Goal: Task Accomplishment & Management: Manage account settings

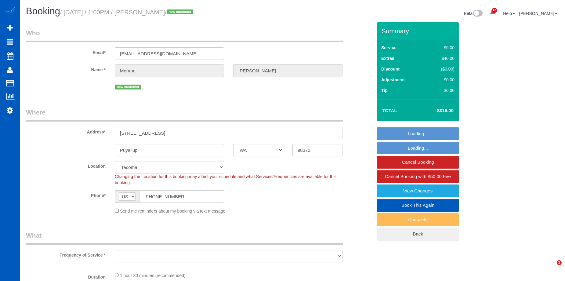
select select "WA"
select select "object:926"
select select "199"
select select "1001"
select select "2"
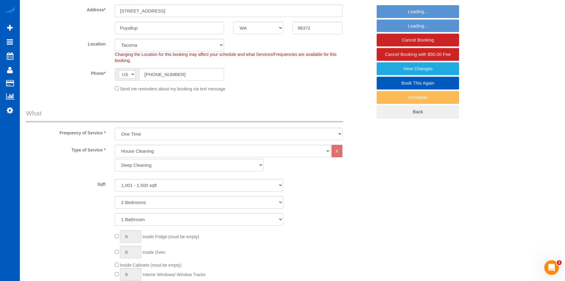
select select "object:1140"
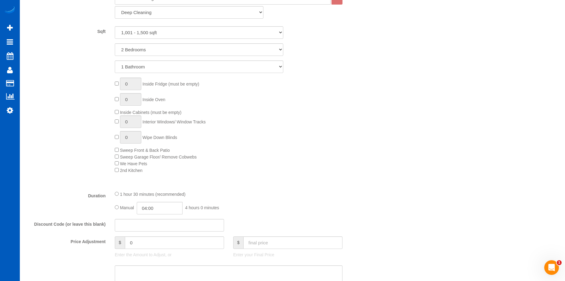
scroll to position [397, 0]
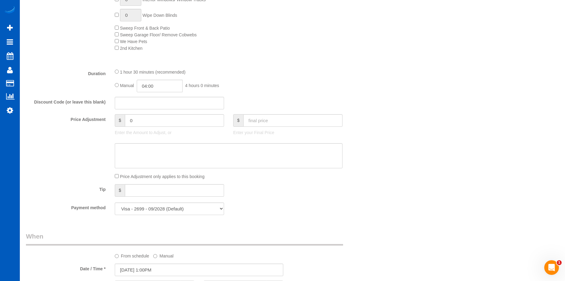
select select "1001"
select select "2"
click at [186, 192] on input "text" at bounding box center [174, 190] width 99 height 13
type input "100"
click at [381, 218] on div "Who Email* monroe.dixon99@yahoo.com Name * Monroe Dixon new customer Where Addr…" at bounding box center [292, 152] width 533 height 1053
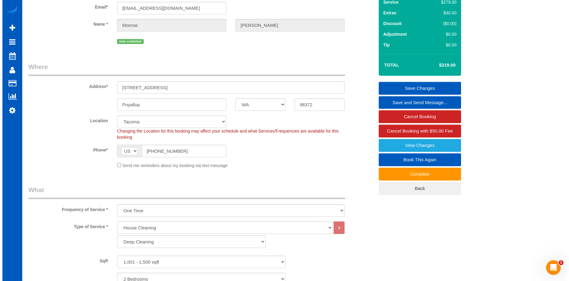
scroll to position [0, 0]
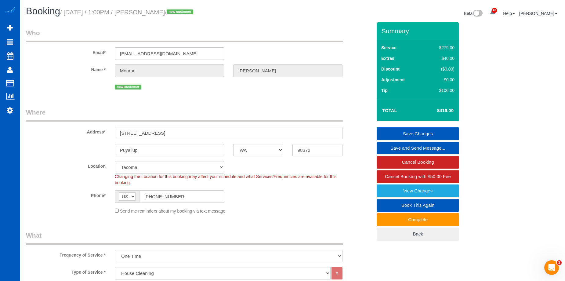
click at [394, 132] on link "Save Changes" at bounding box center [417, 133] width 82 height 13
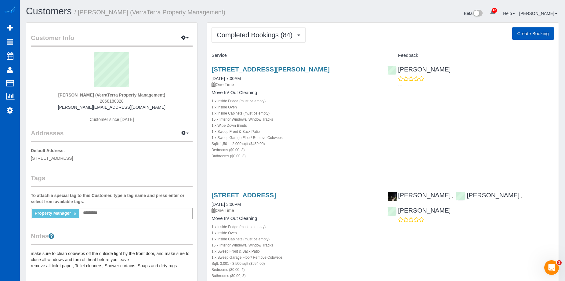
click at [524, 34] on button "Create Booking" at bounding box center [533, 33] width 42 height 13
select select "WA"
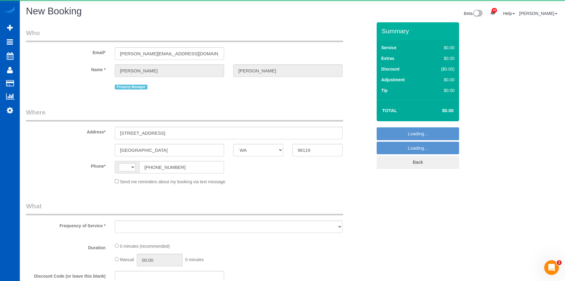
select select "string:US"
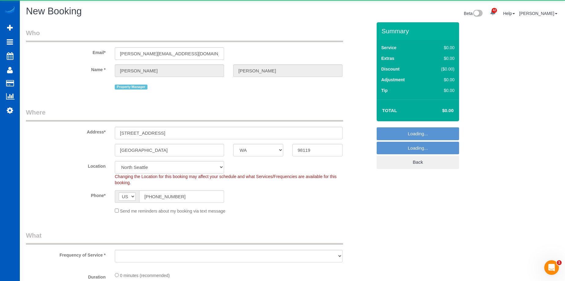
select select "object:2895"
select select "199"
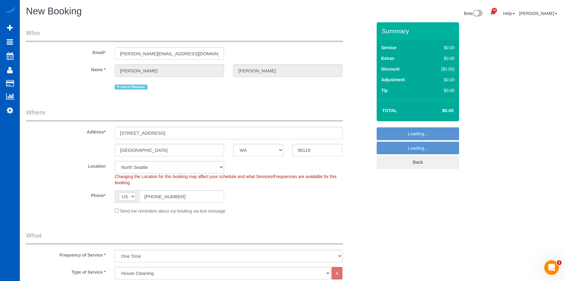
select select "object:3257"
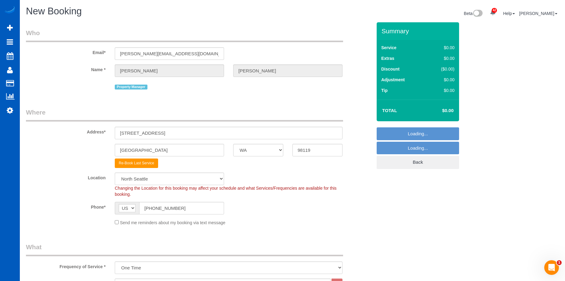
select select "5"
select select "object:3351"
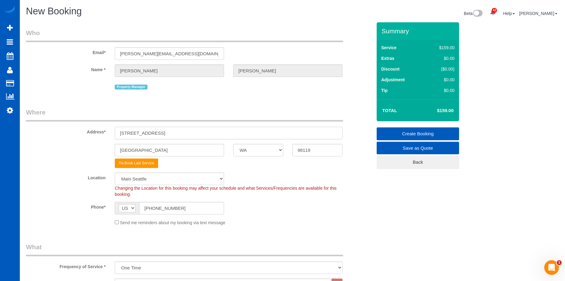
drag, startPoint x: 172, startPoint y: 133, endPoint x: 65, endPoint y: 124, distance: 107.8
click at [65, 124] on div "Address* 1324 4th Ave W unit B" at bounding box center [198, 123] width 355 height 31
paste input "6016 44th Ave NE"
type input "6016 44th Ave NE"
click at [317, 149] on input "98119" at bounding box center [317, 150] width 50 height 13
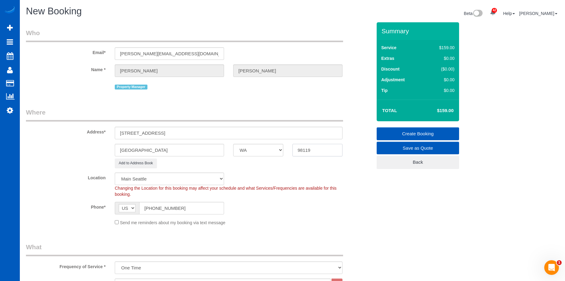
drag, startPoint x: 317, startPoint y: 149, endPoint x: 283, endPoint y: 144, distance: 33.7
click at [283, 144] on div "Seattle AK AL AR AZ CA CO CT DC DE FL GA HI IA ID IL IN KS KY LA MA MD ME MI MN…" at bounding box center [198, 150] width 355 height 13
paste input "5"
type input "98115"
select select "1"
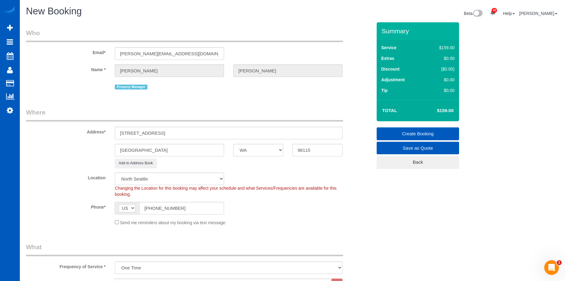
select select "object:3527"
click at [165, 151] on input "Seattle" at bounding box center [169, 150] width 109 height 13
drag, startPoint x: 153, startPoint y: 149, endPoint x: 61, endPoint y: 144, distance: 92.0
click at [61, 144] on div "Seattle AK AL AR AZ CA CO CT DC DE FL GA HI IA ID IL IN KS KY LA MA MD ME MI MN…" at bounding box center [198, 150] width 355 height 13
click at [286, 214] on div "Phone* AF AL DZ AD AO AI AQ AG AR AM AW AU AT AZ BS BH BD BB BY BE BZ BJ BM BT …" at bounding box center [198, 208] width 355 height 13
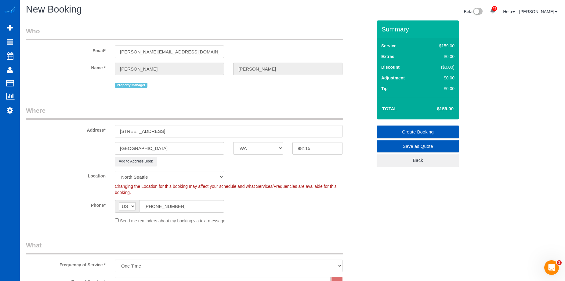
scroll to position [122, 0]
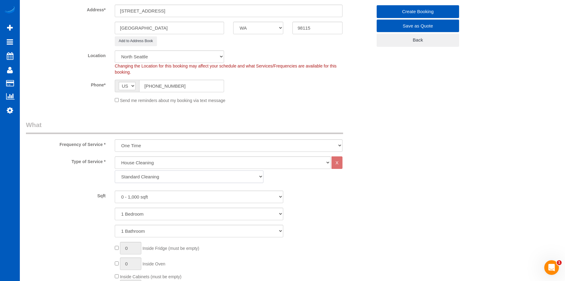
click at [222, 175] on select "Standard Cleaning Deep Cleaning Move In/ Out Cleaning" at bounding box center [189, 176] width 149 height 13
select select "368"
click at [115, 170] on select "Standard Cleaning Deep Cleaning Move In/ Out Cleaning" at bounding box center [189, 176] width 149 height 13
click at [184, 196] on select "0 - 1,000 sqft 1,001 - 1,500 sqft 1,501 - 2,000 sqft 2,001 - 2,500 sqft 2,501 -…" at bounding box center [199, 196] width 168 height 13
select select "2001"
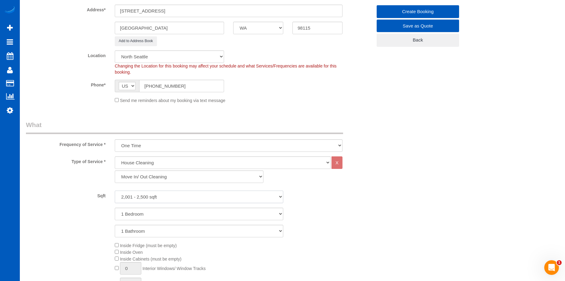
click at [115, 190] on select "0 - 1,000 sqft 1,001 - 1,500 sqft 1,501 - 2,000 sqft 2,001 - 2,500 sqft 2,501 -…" at bounding box center [199, 196] width 168 height 13
click at [180, 215] on select "1 Bedroom 2 Bedrooms 3 Bedrooms 4 Bedrooms 5 Bedrooms 6 Bedrooms 7 Bedrooms" at bounding box center [199, 213] width 168 height 13
select select "3"
click at [115, 207] on select "1 Bedroom 2 Bedrooms 3 Bedrooms 4 Bedrooms 5 Bedrooms 6 Bedrooms 7 Bedrooms" at bounding box center [199, 213] width 168 height 13
click at [178, 229] on select "1 Bathroom 2 Bathrooms 3 Bathrooms 4 Bathrooms 5 Bathrooms 6 Bathrooms 7 Bathro…" at bounding box center [199, 231] width 168 height 13
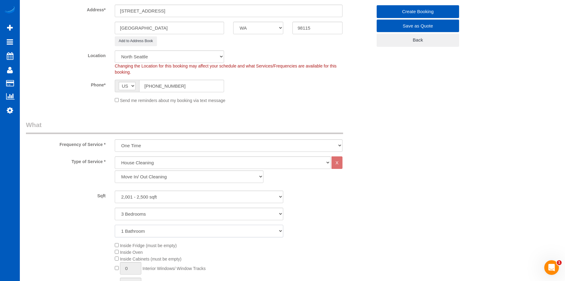
select select "2"
click at [115, 225] on select "1 Bathroom 2 Bathrooms 3 Bathrooms 4 Bathrooms 5 Bathrooms 6 Bathrooms 7 Bathro…" at bounding box center [199, 231] width 168 height 13
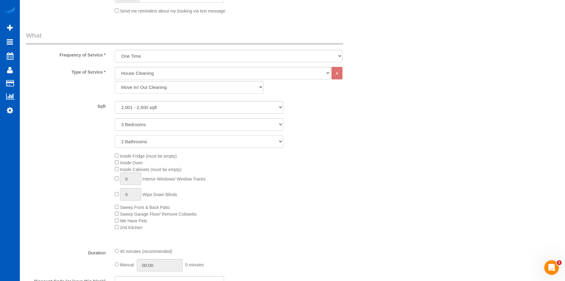
scroll to position [214, 0]
click at [113, 163] on div "Inside Fridge (must be empty) Inside Oven Inside Cabinets (must be empty) 0 Int…" at bounding box center [243, 189] width 266 height 78
click at [117, 174] on div "Inside Fridge (must be empty) Inside Oven Inside Cabinets (must be empty) 0 Int…" at bounding box center [243, 189] width 266 height 78
type input "1"
click at [120, 206] on span "Sweep Front & Back Patio" at bounding box center [145, 205] width 50 height 5
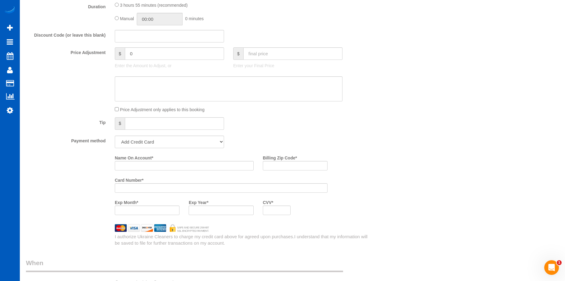
scroll to position [458, 0]
click at [203, 139] on select "Add Credit Card Cash Check Paypal" at bounding box center [169, 141] width 109 height 13
select select "string:cash"
click at [115, 135] on select "Add Credit Card Cash Check Paypal" at bounding box center [169, 141] width 109 height 13
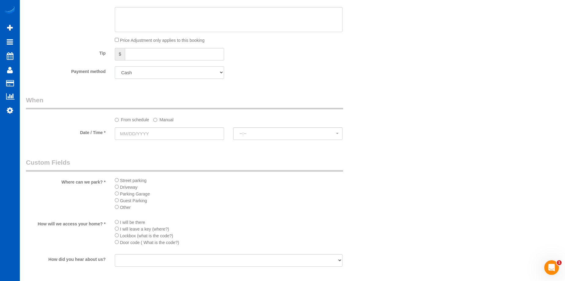
scroll to position [610, 0]
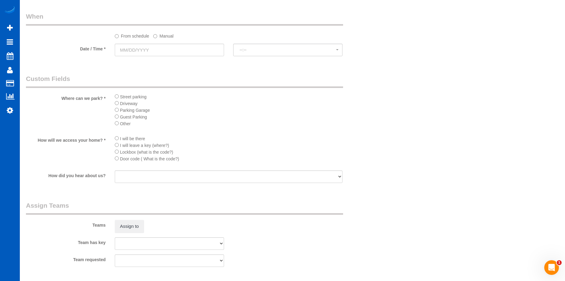
click at [119, 103] on li "Driveway" at bounding box center [229, 103] width 228 height 7
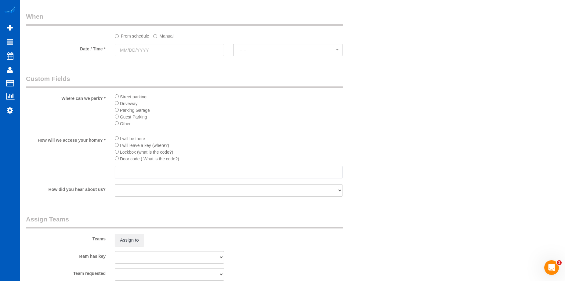
click at [149, 171] on input "text" at bounding box center [229, 172] width 228 height 13
type input "TBD"
click at [261, 151] on li "Lockbox (what is the code?)" at bounding box center [229, 151] width 228 height 7
click at [206, 51] on input "text" at bounding box center [169, 50] width 109 height 13
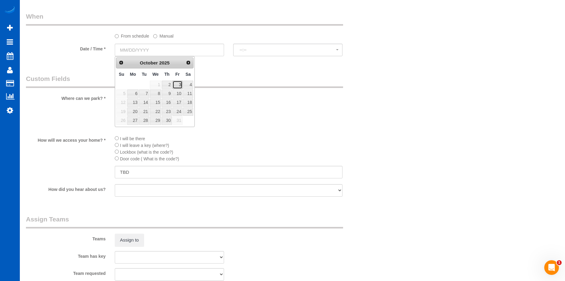
click at [178, 82] on link "3" at bounding box center [177, 85] width 10 height 8
type input "10/03/2025"
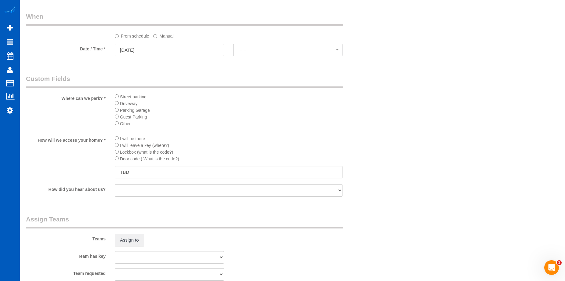
select select "spot1"
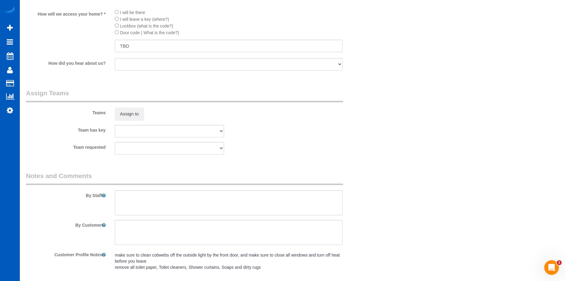
scroll to position [767, 0]
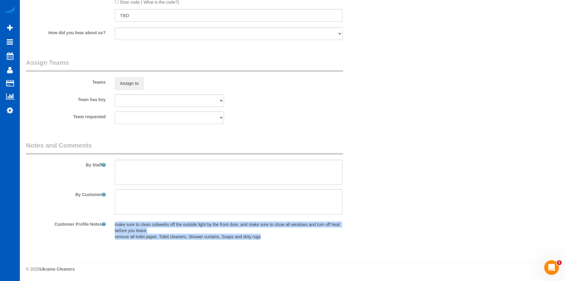
drag, startPoint x: 115, startPoint y: 224, endPoint x: 275, endPoint y: 238, distance: 160.5
click at [275, 238] on pre "make sure to clean cobwebs off the outside light by the front door, and make su…" at bounding box center [229, 230] width 228 height 18
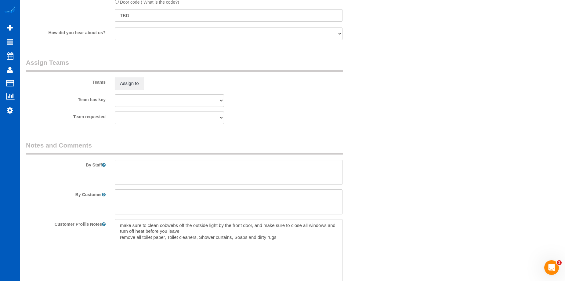
copy pre "make sure to clean cobwebs off the outside light by the front door, and make su…"
click at [253, 244] on textarea "make sure to clean cobwebs off the outside light by the front door, and make su…" at bounding box center [229, 252] width 228 height 67
click at [235, 171] on textarea at bounding box center [229, 172] width 228 height 25
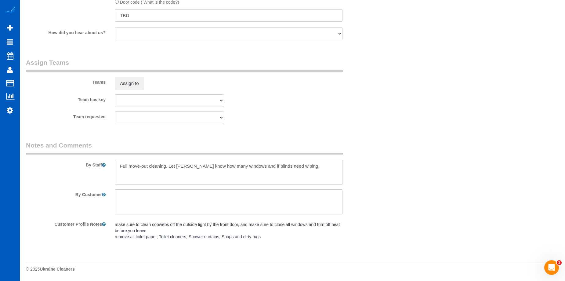
paste textarea "make sure to clean cobwebs off the outside light by the front door, and make su…"
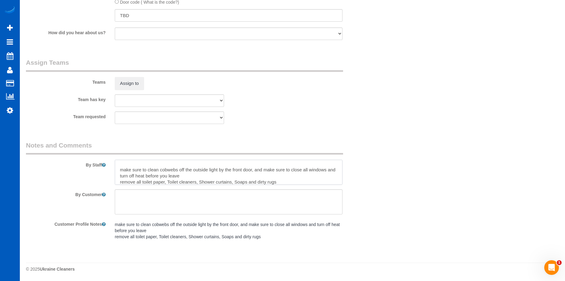
click at [123, 170] on textarea at bounding box center [229, 172] width 228 height 25
click at [201, 178] on textarea at bounding box center [229, 172] width 228 height 25
click at [122, 180] on textarea at bounding box center [229, 172] width 228 height 25
drag, startPoint x: 172, startPoint y: 182, endPoint x: 179, endPoint y: 176, distance: 9.4
click at [171, 182] on textarea at bounding box center [229, 172] width 228 height 25
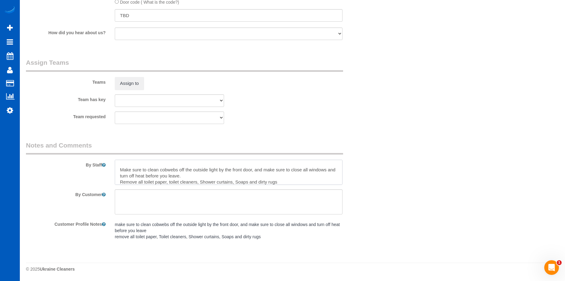
click at [203, 180] on textarea at bounding box center [229, 172] width 228 height 25
click at [238, 182] on textarea at bounding box center [229, 172] width 228 height 25
click at [280, 182] on textarea at bounding box center [229, 172] width 228 height 25
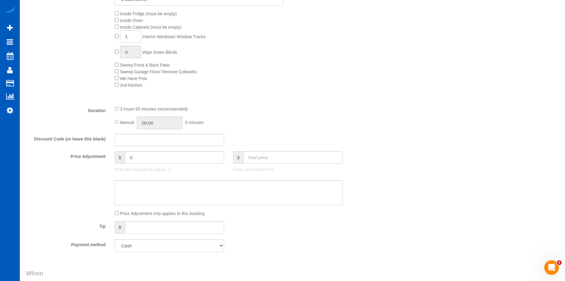
scroll to position [427, 0]
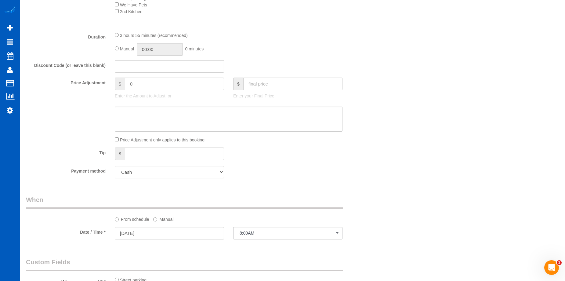
type textarea "Full move-out cleaning. Let Anna know how many windows and if blinds need wipin…"
click at [148, 48] on input "03:55" at bounding box center [160, 49] width 46 height 13
type input "06:00"
click at [150, 63] on li "06:00" at bounding box center [152, 63] width 27 height 8
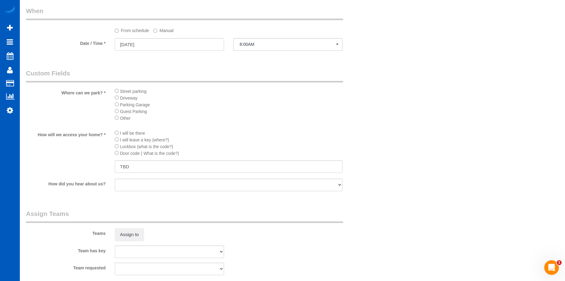
select select "spot18"
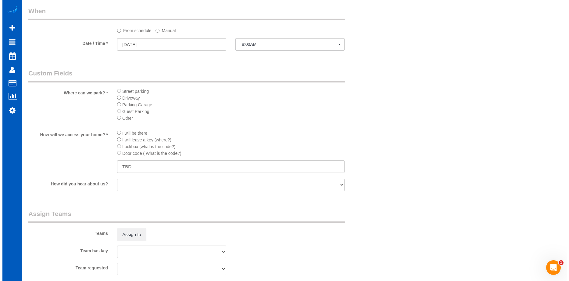
scroll to position [702, 0]
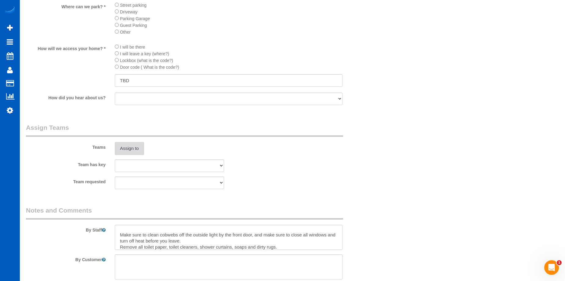
click at [123, 148] on button "Assign to" at bounding box center [129, 148] width 29 height 13
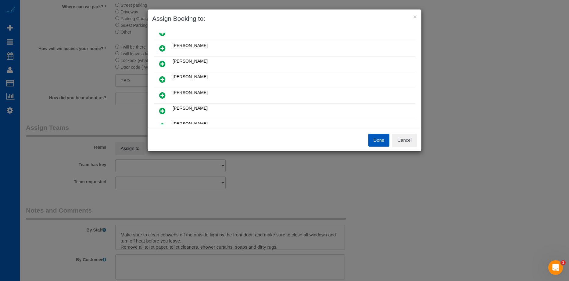
scroll to position [31, 0]
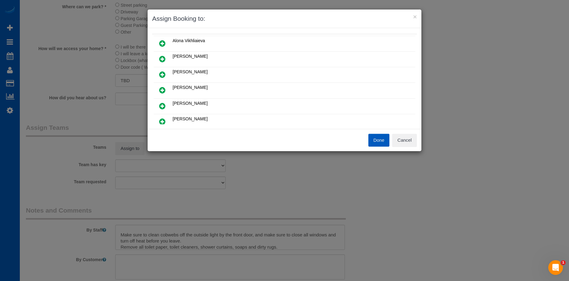
click at [165, 87] on icon at bounding box center [162, 89] width 6 height 7
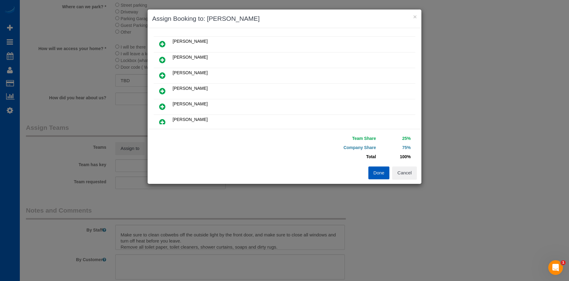
scroll to position [106, 0]
click at [158, 42] on link at bounding box center [162, 45] width 14 height 12
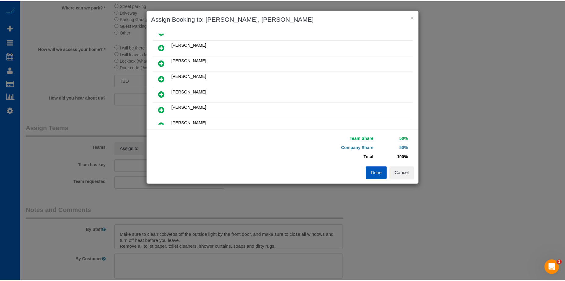
scroll to position [0, 0]
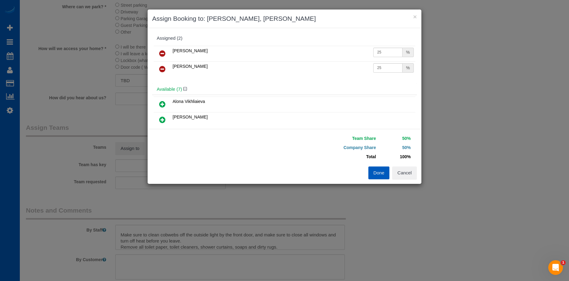
click at [379, 173] on button "Done" at bounding box center [378, 172] width 21 height 13
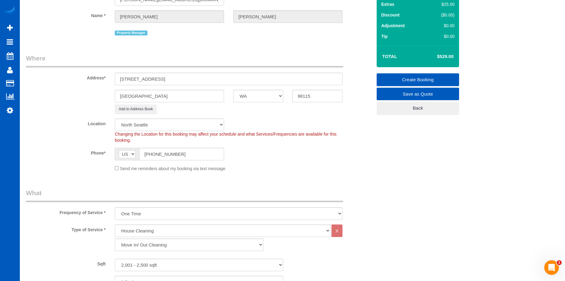
scroll to position [4, 0]
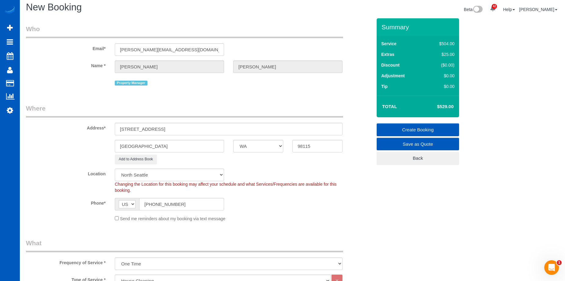
click at [400, 130] on link "Create Booking" at bounding box center [417, 129] width 82 height 13
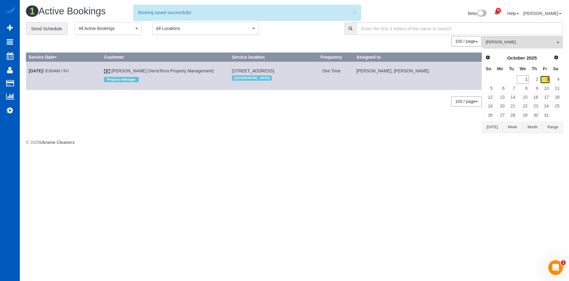
click at [544, 77] on link "3" at bounding box center [545, 79] width 10 height 8
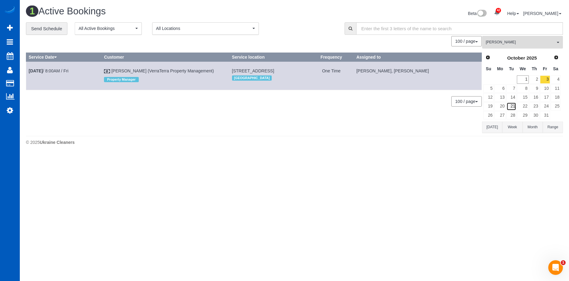
click at [510, 107] on link "21" at bounding box center [512, 106] width 10 height 8
click at [512, 41] on span "[PERSON_NAME]" at bounding box center [521, 42] width 70 height 5
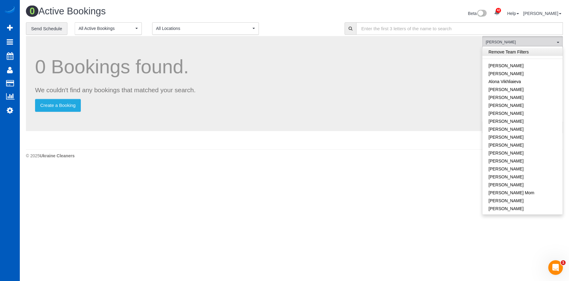
click at [533, 51] on link "Remove Team Filters" at bounding box center [523, 52] width 80 height 8
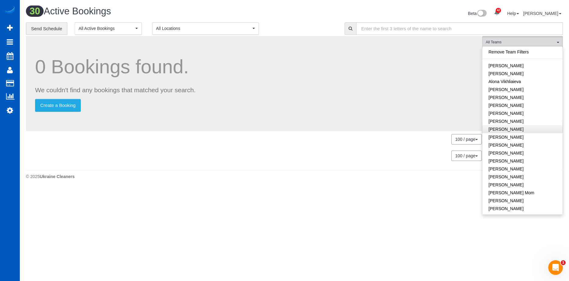
scroll to position [92, 0]
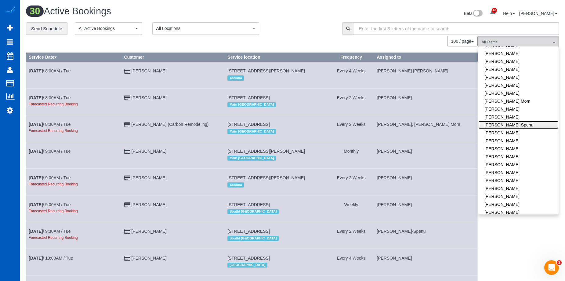
click at [537, 124] on link "[PERSON_NAME]-Spenu" at bounding box center [518, 125] width 80 height 8
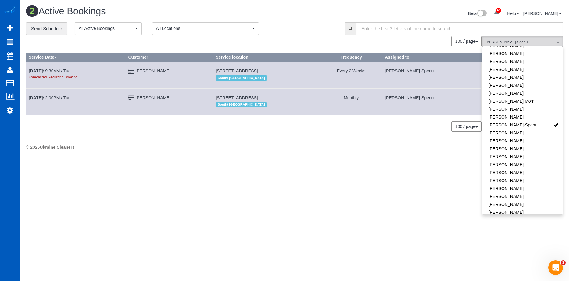
click at [311, 38] on div "100 / page 10 / page 20 / page 30 / page 40 / page 50 / page 100 / page" at bounding box center [254, 41] width 456 height 10
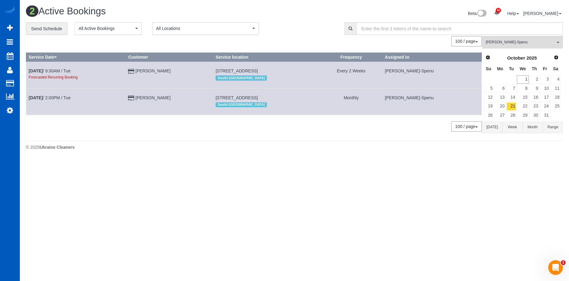
click at [311, 38] on div "100 / page 10 / page 20 / page 30 / page 40 / page 50 / page 100 / page" at bounding box center [254, 41] width 456 height 10
click at [174, 72] on td "Dorthy Wright" at bounding box center [170, 75] width 88 height 27
click at [555, 53] on link "Next" at bounding box center [556, 57] width 9 height 9
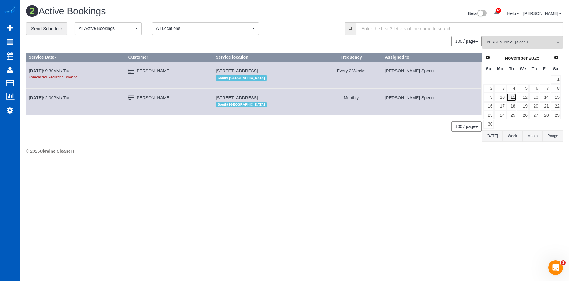
click at [513, 95] on link "11" at bounding box center [512, 97] width 10 height 8
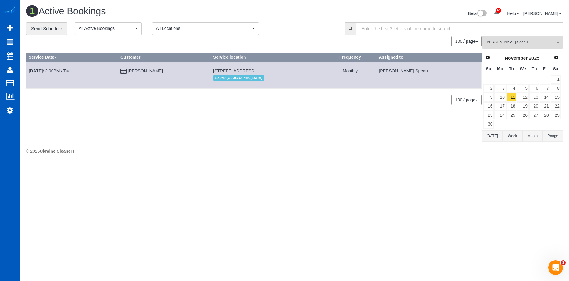
click at [538, 42] on span "[PERSON_NAME]-Spenu" at bounding box center [521, 42] width 70 height 5
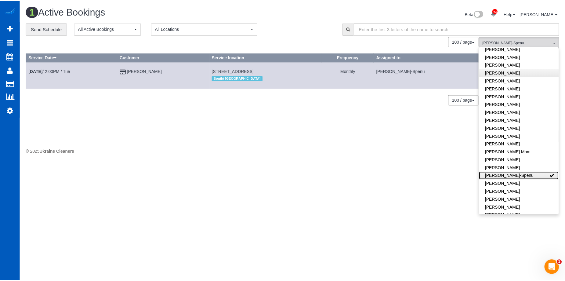
scroll to position [0, 0]
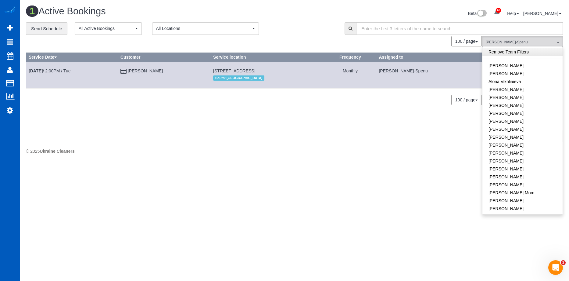
click at [534, 52] on link "Remove Team Filters" at bounding box center [523, 52] width 80 height 8
click at [315, 9] on div "Beta 42 Your Notifications You have 0 alerts × You have 1 to charge for 09/29/2…" at bounding box center [431, 14] width 273 height 16
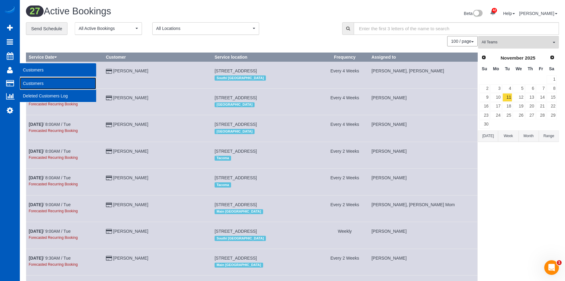
click at [39, 82] on link "Customers" at bounding box center [58, 83] width 76 height 12
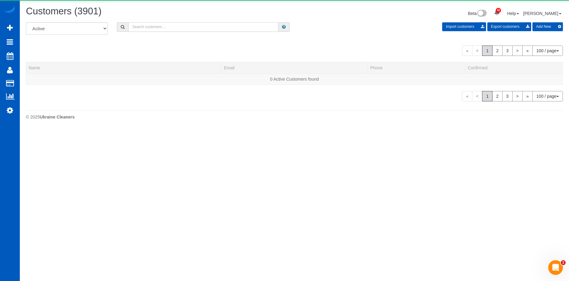
click at [198, 31] on input "text" at bounding box center [203, 26] width 150 height 9
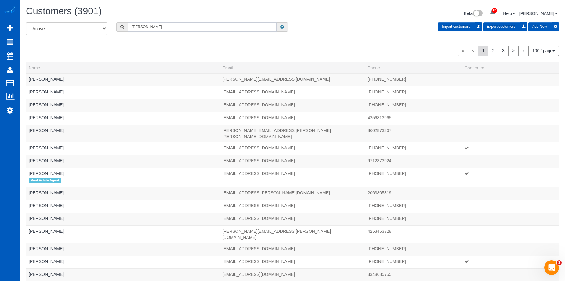
type input "Jill Yoman"
click at [176, 29] on input "Jill Yoman" at bounding box center [202, 26] width 149 height 9
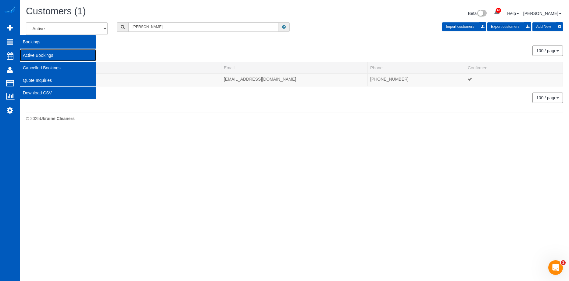
click at [27, 52] on link "Active Bookings" at bounding box center [58, 55] width 76 height 12
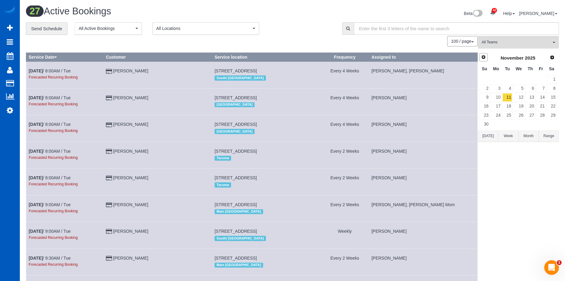
click at [484, 57] on span "Prev" at bounding box center [483, 57] width 5 height 5
click at [534, 88] on link "9" at bounding box center [530, 88] width 10 height 8
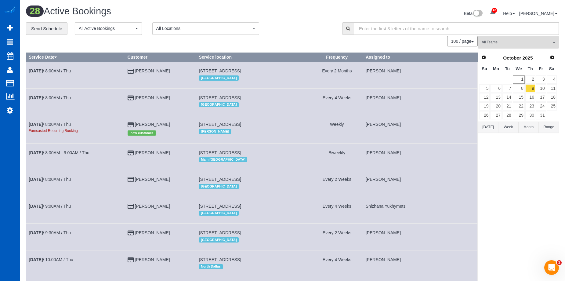
click at [532, 44] on span "All Teams" at bounding box center [516, 42] width 70 height 5
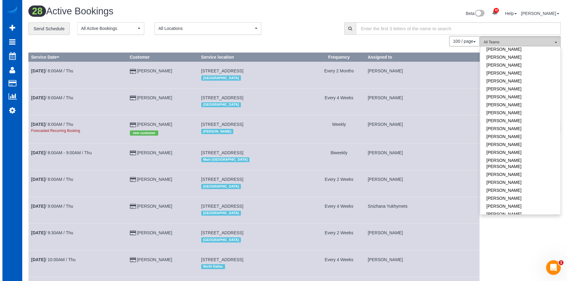
scroll to position [214, 0]
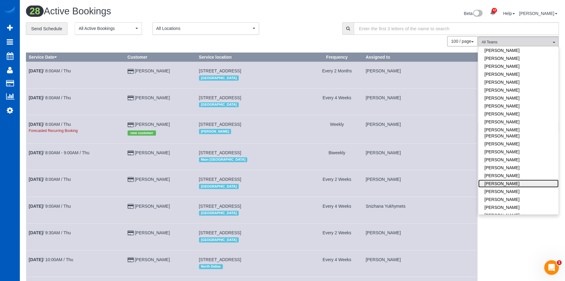
click at [509, 179] on link "[PERSON_NAME]" at bounding box center [518, 183] width 80 height 8
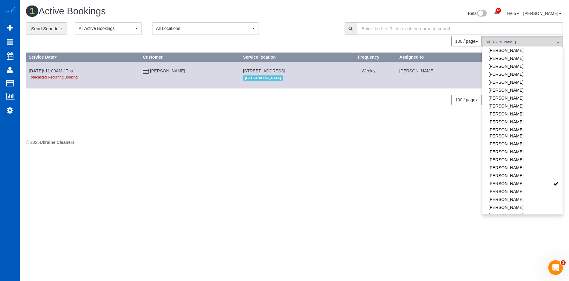
click at [298, 24] on div "**********" at bounding box center [181, 28] width 310 height 13
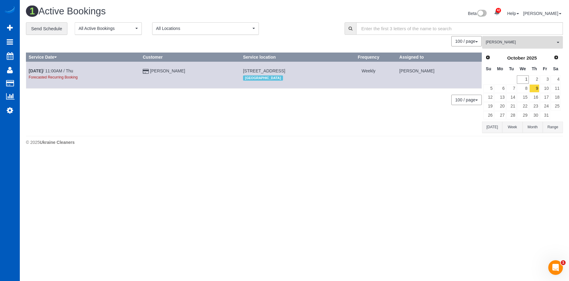
click at [523, 42] on span "[PERSON_NAME]" at bounding box center [521, 42] width 70 height 5
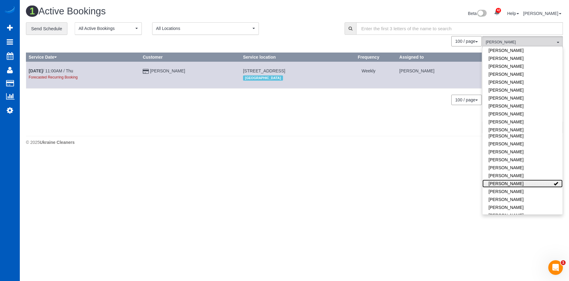
click at [531, 179] on link "[PERSON_NAME]" at bounding box center [523, 183] width 80 height 8
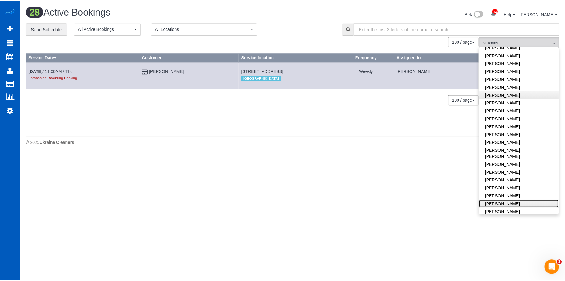
scroll to position [183, 0]
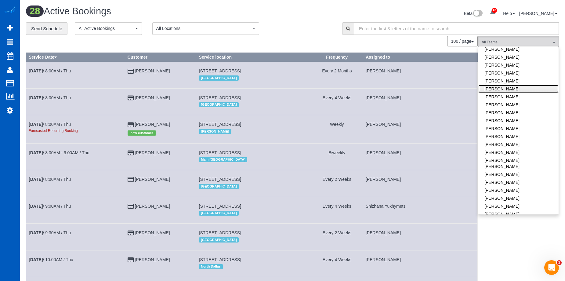
click at [526, 90] on link "[PERSON_NAME]" at bounding box center [518, 89] width 80 height 8
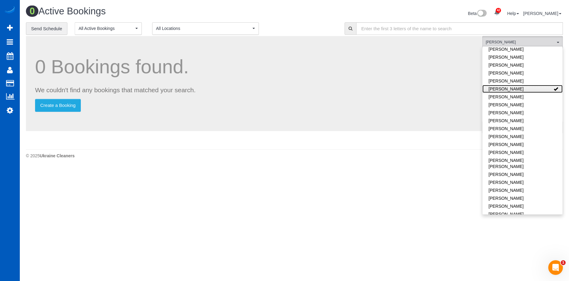
click at [528, 88] on link "[PERSON_NAME]" at bounding box center [523, 89] width 80 height 8
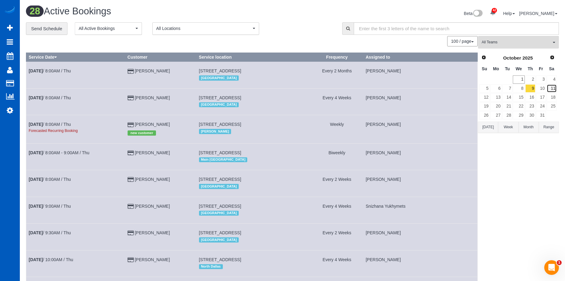
click at [550, 90] on link "11" at bounding box center [551, 88] width 10 height 8
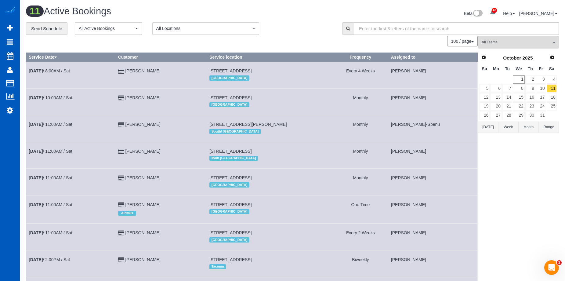
click at [522, 40] on span "All Teams" at bounding box center [516, 42] width 70 height 5
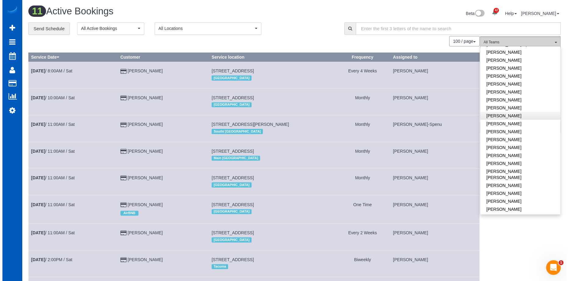
scroll to position [153, 0]
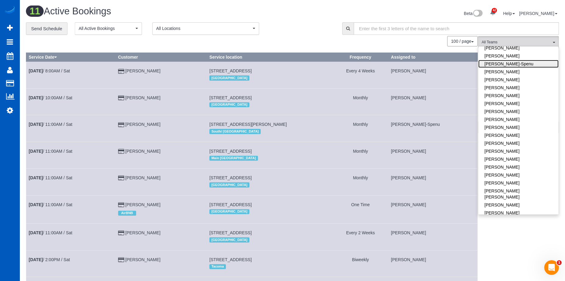
click at [524, 66] on link "[PERSON_NAME]-Spenu" at bounding box center [518, 64] width 80 height 8
click at [318, 28] on div "**********" at bounding box center [179, 28] width 307 height 13
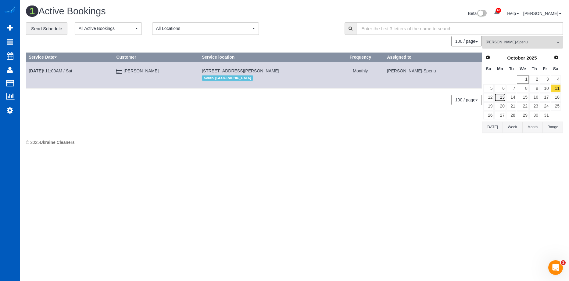
click at [500, 97] on link "13" at bounding box center [499, 97] width 11 height 8
click at [515, 94] on link "14" at bounding box center [512, 97] width 10 height 8
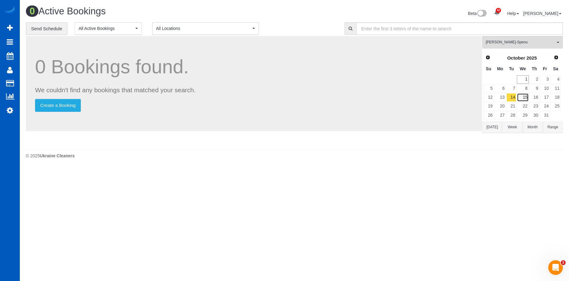
click at [522, 98] on link "15" at bounding box center [523, 97] width 12 height 8
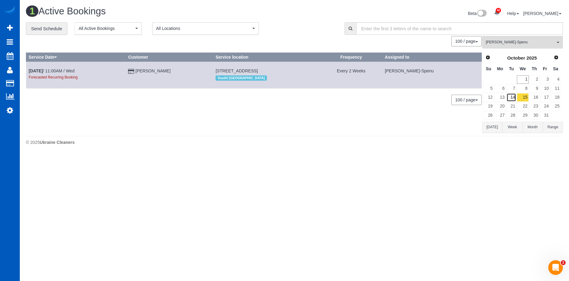
click at [510, 97] on link "14" at bounding box center [512, 97] width 10 height 8
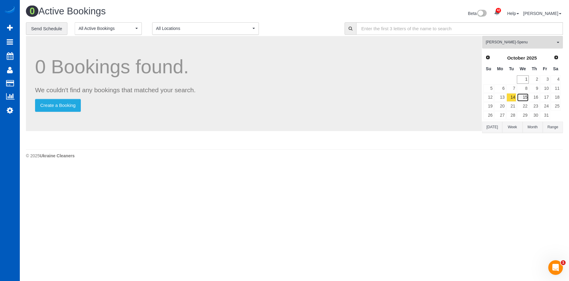
click at [521, 96] on link "15" at bounding box center [523, 97] width 12 height 8
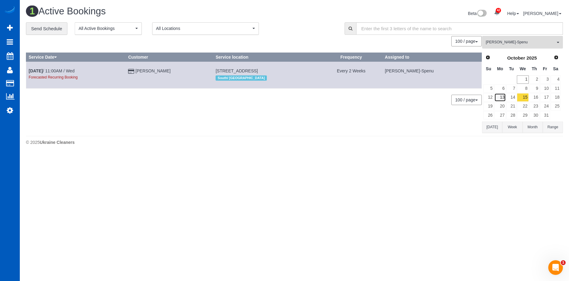
click at [505, 99] on link "13" at bounding box center [499, 97] width 11 height 8
click at [505, 89] on link "6" at bounding box center [499, 88] width 11 height 8
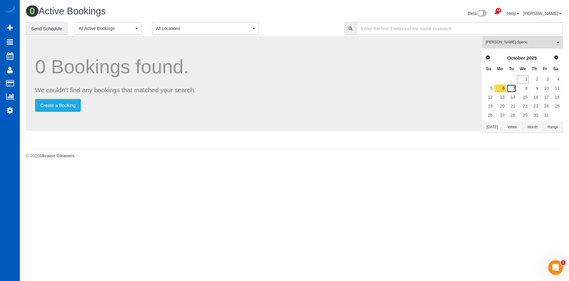
click at [513, 89] on link "7" at bounding box center [512, 88] width 10 height 8
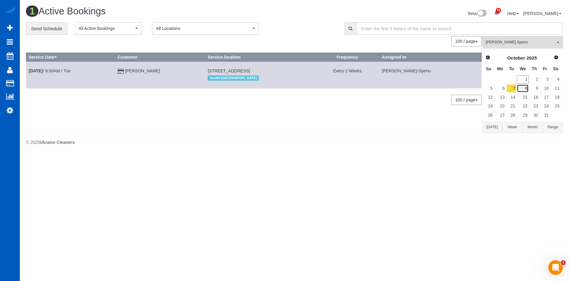
click at [527, 86] on link "8" at bounding box center [523, 88] width 12 height 8
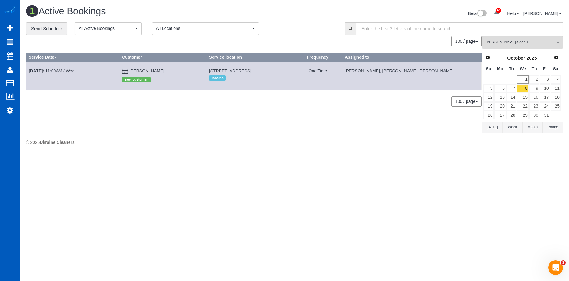
click at [435, 141] on div "© 2025 Ukraine Cleaners" at bounding box center [294, 142] width 537 height 6
click at [544, 41] on span "[PERSON_NAME]-Spenu" at bounding box center [521, 42] width 70 height 5
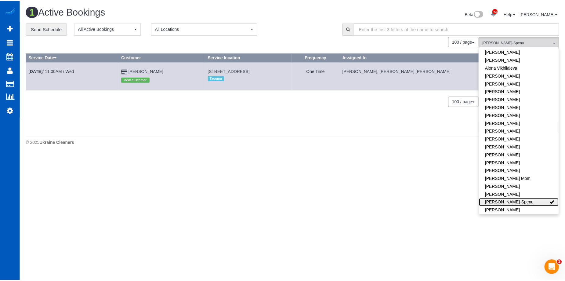
scroll to position [0, 0]
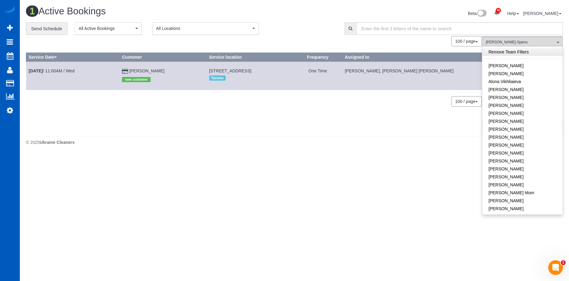
click at [530, 54] on link "Remove Team Filters" at bounding box center [523, 52] width 80 height 8
click at [305, 29] on div "**********" at bounding box center [181, 28] width 310 height 13
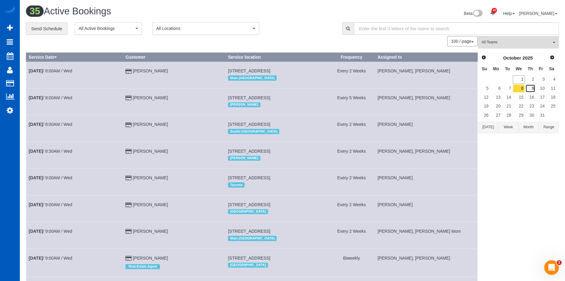
click at [529, 86] on link "9" at bounding box center [530, 88] width 10 height 8
click at [523, 42] on span "All Teams" at bounding box center [516, 42] width 70 height 5
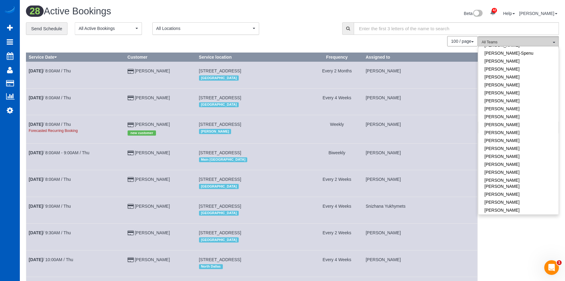
scroll to position [153, 0]
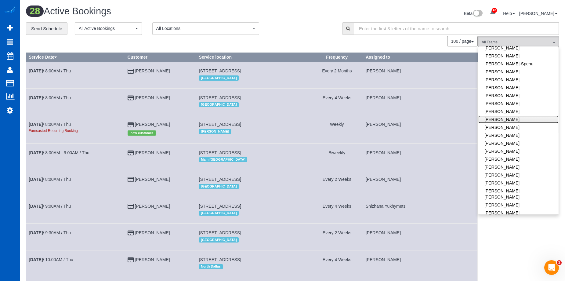
click at [521, 117] on link "[PERSON_NAME]" at bounding box center [518, 119] width 80 height 8
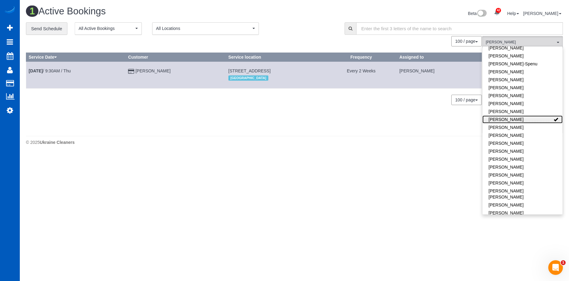
click at [533, 118] on link "[PERSON_NAME]" at bounding box center [523, 119] width 80 height 8
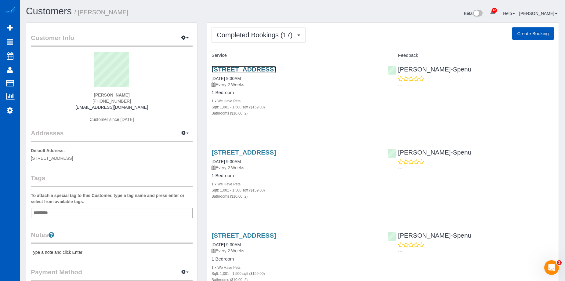
click at [275, 69] on link "11110 Se 219th Pl, Kent, WA 98031" at bounding box center [243, 69] width 64 height 7
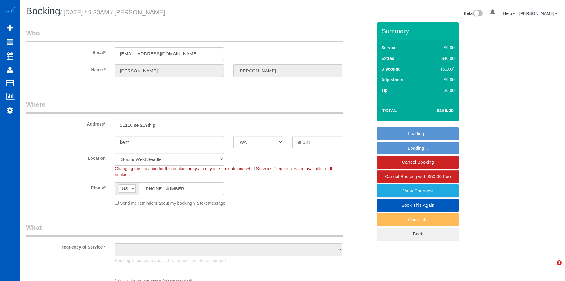
select select "WA"
select select "string:fspay-5ecf70ca-377e-461f-9a29-052a1b920f74"
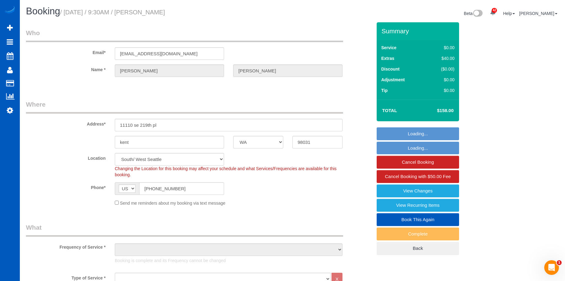
select select "object:1069"
select select "1001"
select select "2"
select select "object:1141"
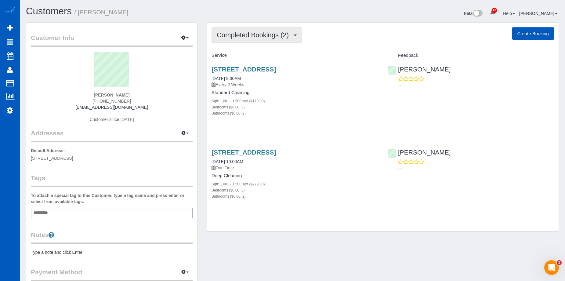
click at [293, 34] on span "button" at bounding box center [294, 35] width 3 height 2
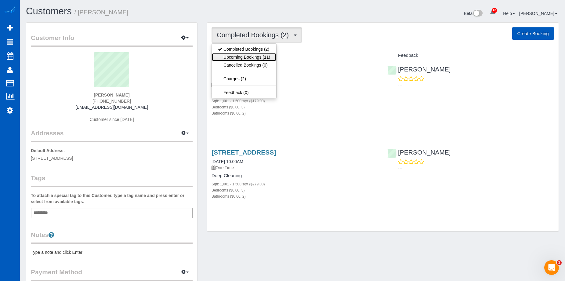
click at [266, 58] on link "Upcoming Bookings (11)" at bounding box center [244, 57] width 64 height 8
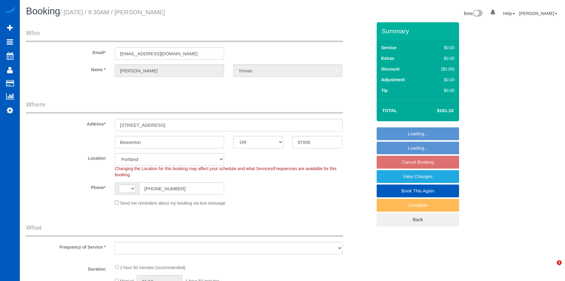
select select "OR"
select select "object:485"
select select "199"
select select "1001"
select select "3"
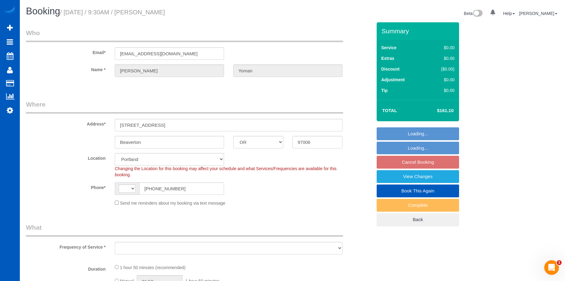
select select "2"
select select "string:US"
select select "1001"
select select "3"
select select "2"
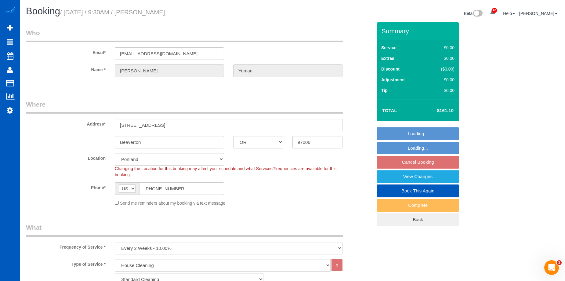
select select "object:1207"
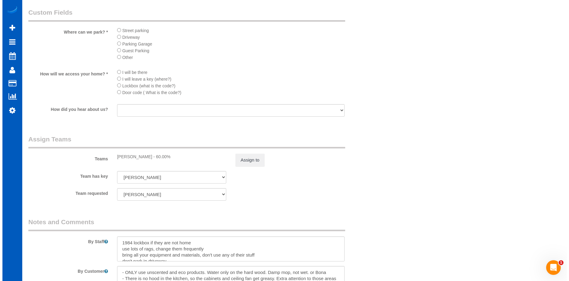
scroll to position [763, 0]
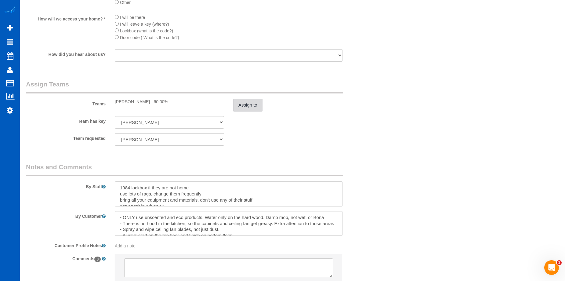
click at [255, 107] on button "Assign to" at bounding box center [247, 105] width 29 height 13
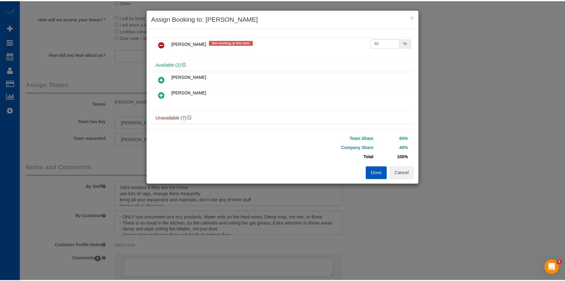
scroll to position [0, 0]
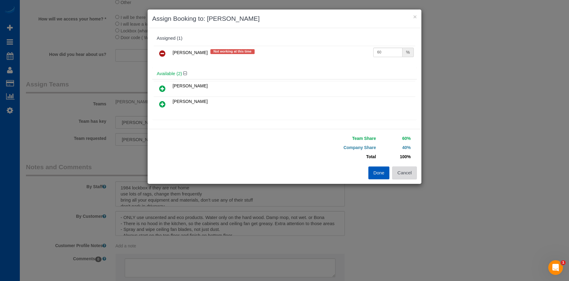
click at [403, 175] on button "Cancel" at bounding box center [404, 172] width 25 height 13
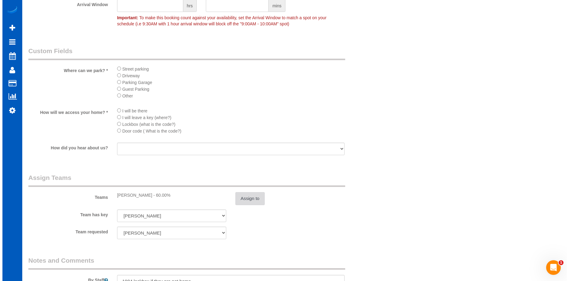
scroll to position [671, 0]
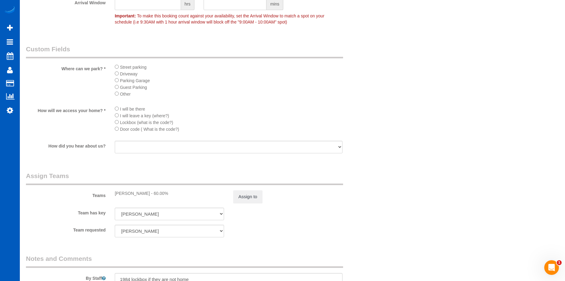
click at [241, 189] on div "Teams Irina Dunaeva - 60.00% Assign to" at bounding box center [198, 187] width 355 height 32
click at [244, 192] on button "Assign to" at bounding box center [247, 196] width 29 height 13
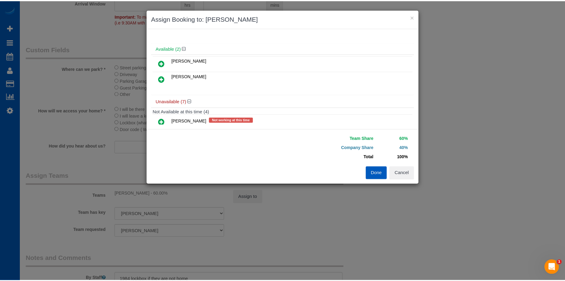
scroll to position [0, 0]
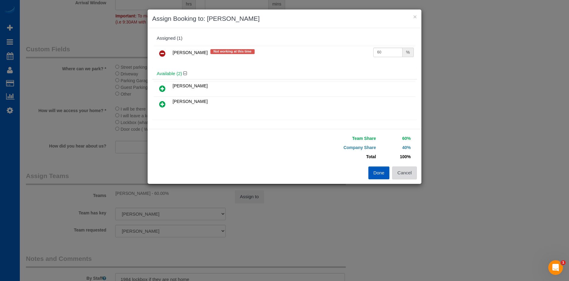
click at [407, 174] on button "Cancel" at bounding box center [404, 172] width 25 height 13
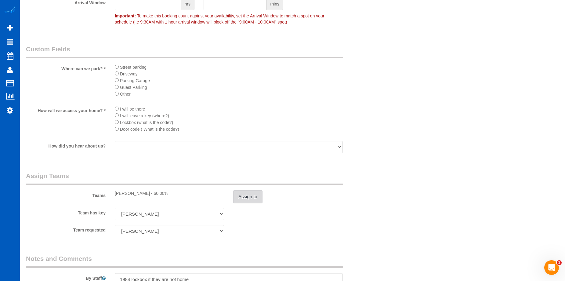
click at [254, 192] on button "Assign to" at bounding box center [247, 196] width 29 height 13
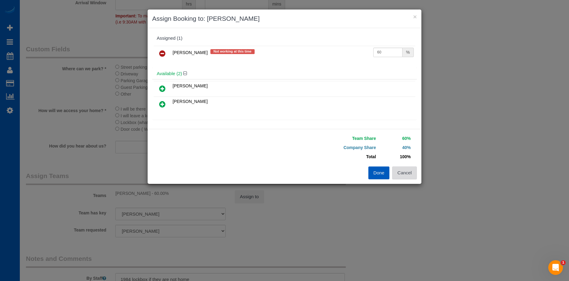
click at [408, 169] on button "Cancel" at bounding box center [404, 172] width 25 height 13
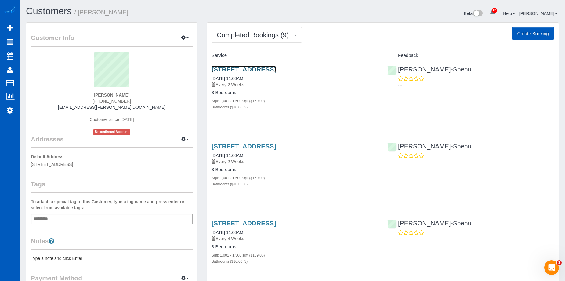
click at [271, 69] on link "[STREET_ADDRESS]" at bounding box center [243, 69] width 64 height 7
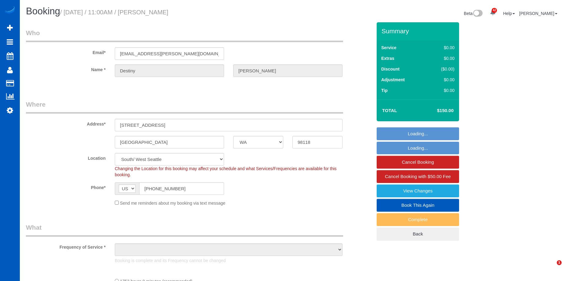
select select "WA"
select select "1001"
select select "3"
select select "object:1002"
select select "spot1"
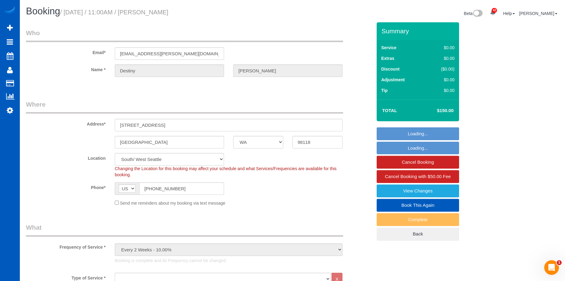
select select "object:1122"
select select "1001"
select select "3"
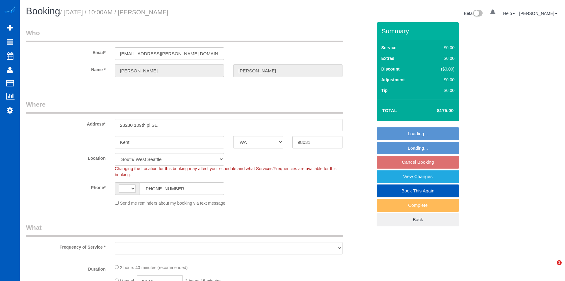
select select "WA"
select select "string:[GEOGRAPHIC_DATA]"
select select "object:979"
select select "199"
select select "1501"
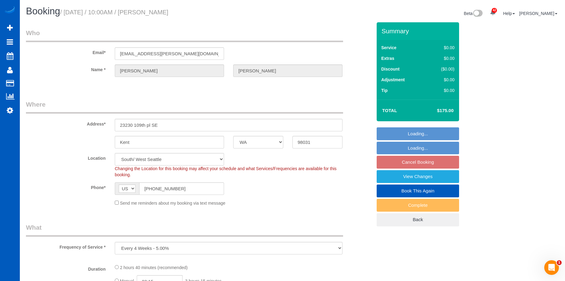
select select "3"
select select "4"
select select "1501"
select select "3"
select select "4"
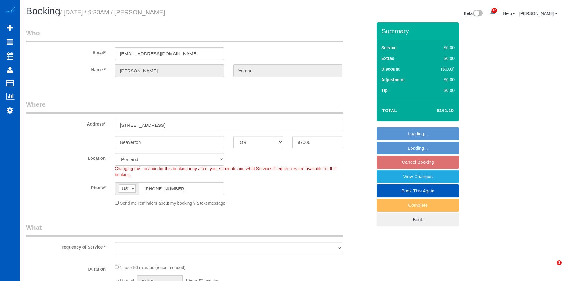
select select "OR"
select select "object:979"
select select "199"
select select "1001"
select select "3"
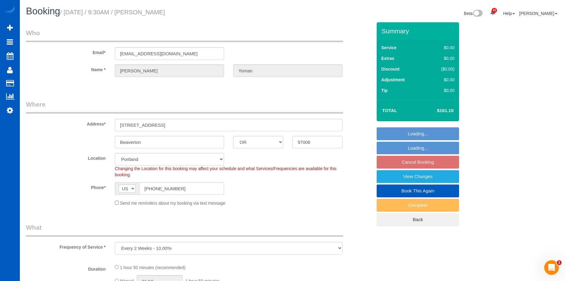
select select "2"
select select "object:1123"
select select "1001"
select select "3"
select select "2"
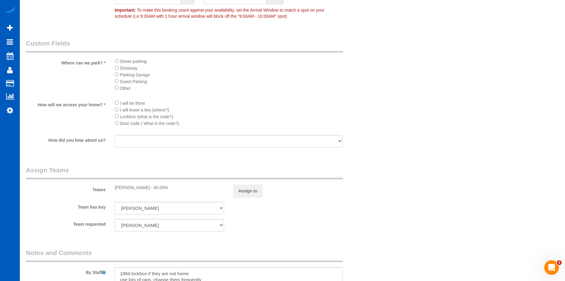
scroll to position [732, 0]
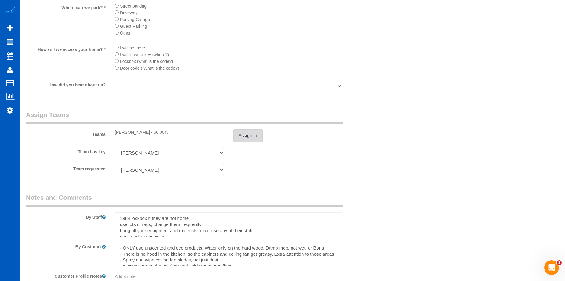
click at [258, 135] on button "Assign to" at bounding box center [247, 135] width 29 height 13
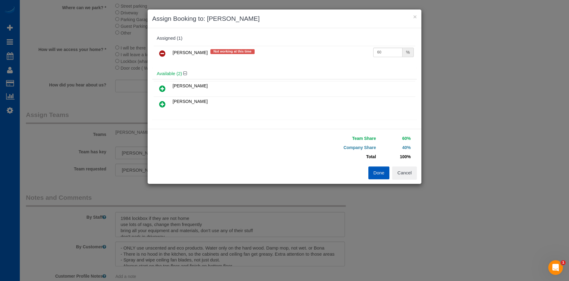
click at [162, 51] on icon at bounding box center [162, 53] width 6 height 7
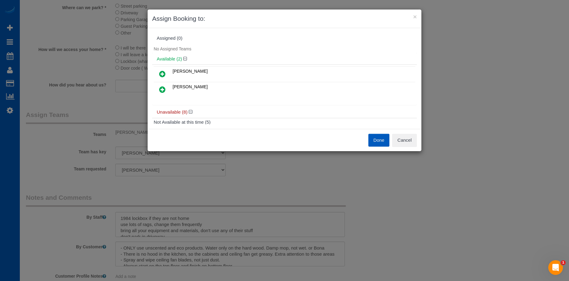
click at [166, 72] on link at bounding box center [162, 74] width 14 height 12
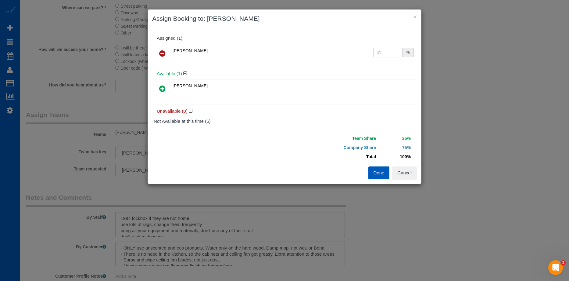
click at [381, 55] on input "25" at bounding box center [387, 52] width 29 height 9
drag, startPoint x: 383, startPoint y: 54, endPoint x: 347, endPoint y: 58, distance: 37.1
click at [347, 58] on tr "[PERSON_NAME] 25 %" at bounding box center [285, 54] width 262 height 16
type input "60"
click at [383, 175] on button "Done" at bounding box center [378, 172] width 21 height 13
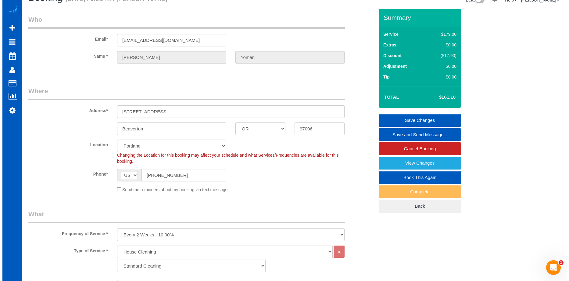
scroll to position [0, 0]
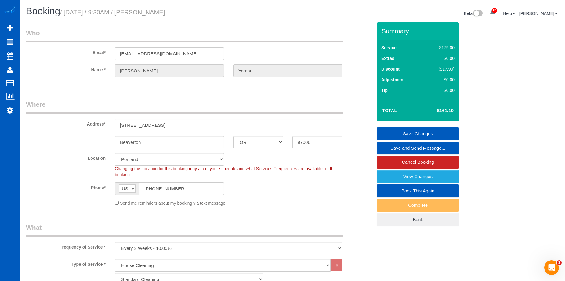
click at [394, 130] on link "Save Changes" at bounding box center [417, 133] width 82 height 13
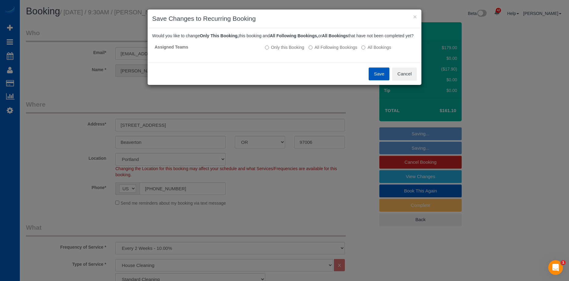
click at [378, 77] on button "Save" at bounding box center [379, 73] width 21 height 13
